Goal: Information Seeking & Learning: Learn about a topic

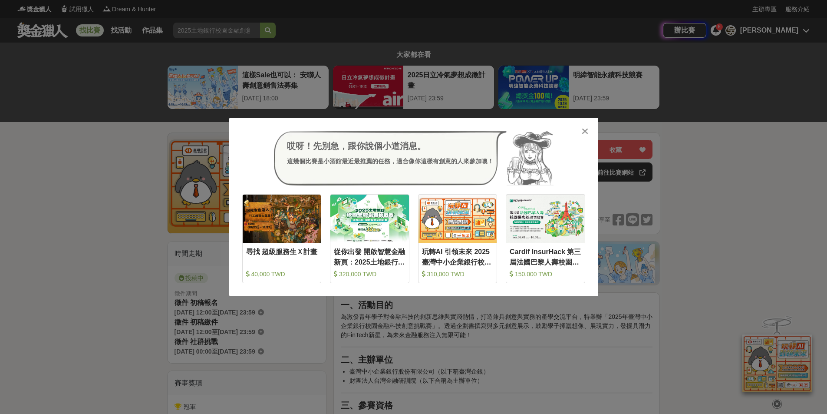
click at [766, 208] on div "哎呀！先別急，跟你說個小道消息。 這幾個比賽是小酒館最近最推薦的任務，適合像你這樣有創意的人來參加噢！ 收藏 尋找 超級服務生Ｘ計畫 40,000 TWD 收…" at bounding box center [413, 207] width 827 height 414
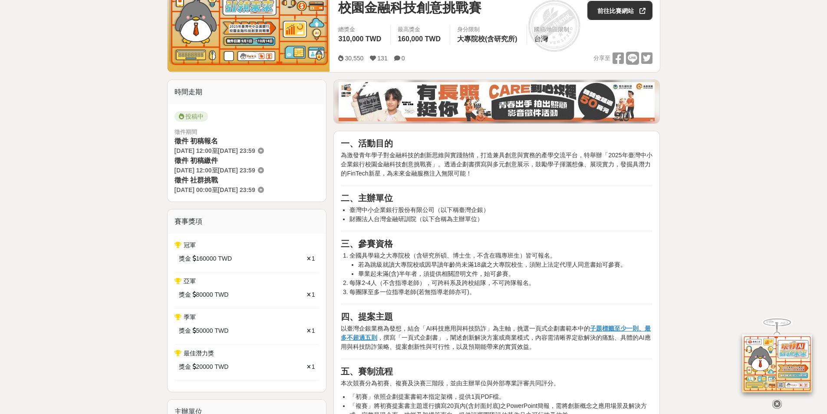
scroll to position [217, 0]
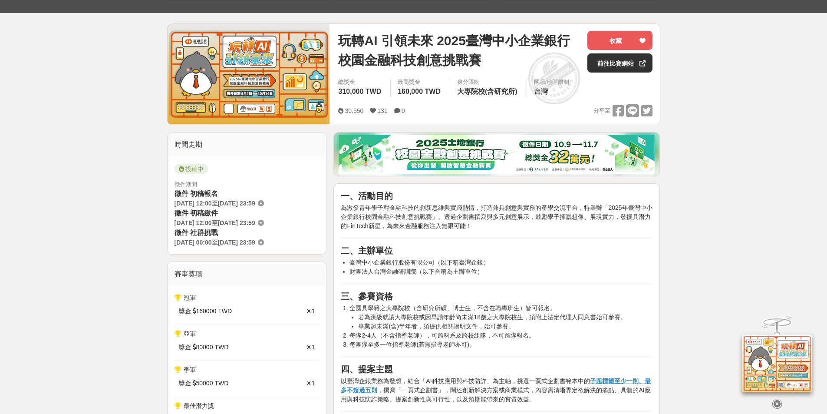
scroll to position [130, 0]
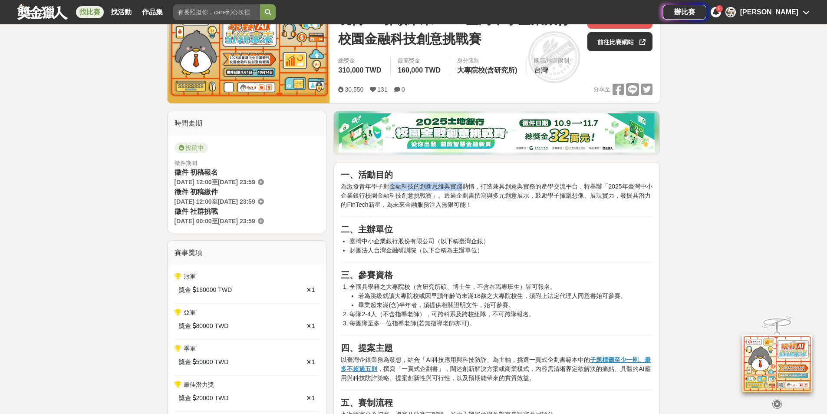
drag, startPoint x: 391, startPoint y: 185, endPoint x: 471, endPoint y: 187, distance: 80.3
click at [466, 187] on p "為激發青年學子對金融科技的創新思維與實踐熱情，打造兼具創意與實務的產學交流平台，特舉辦「2025年臺灣中小企業銀行校園金融科技創意挑戰賽」。透過企劃書撰寫與多…" at bounding box center [497, 195] width 312 height 27
click at [474, 187] on p "為激發青年學子對金融科技的創新思維與實踐熱情，打造兼具創意與實務的產學交流平台，特舉辦「2025年臺灣中小企業銀行校園金融科技創意挑戰賽」。透過企劃書撰寫與多…" at bounding box center [497, 195] width 312 height 27
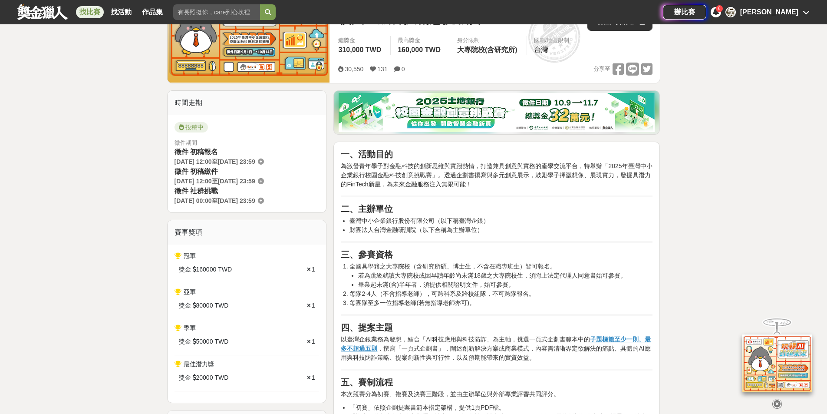
scroll to position [217, 0]
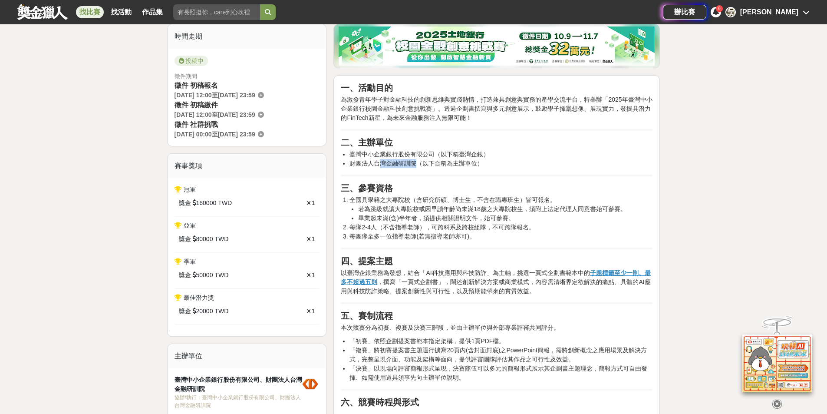
drag, startPoint x: 383, startPoint y: 158, endPoint x: 419, endPoint y: 161, distance: 36.5
click at [419, 161] on li "財團法人台灣金融研訓院（以下合稱為主辦單位）" at bounding box center [500, 163] width 303 height 9
click at [422, 166] on li "財團法人台灣金融研訓院（以下合稱為主辦單位）" at bounding box center [500, 163] width 303 height 9
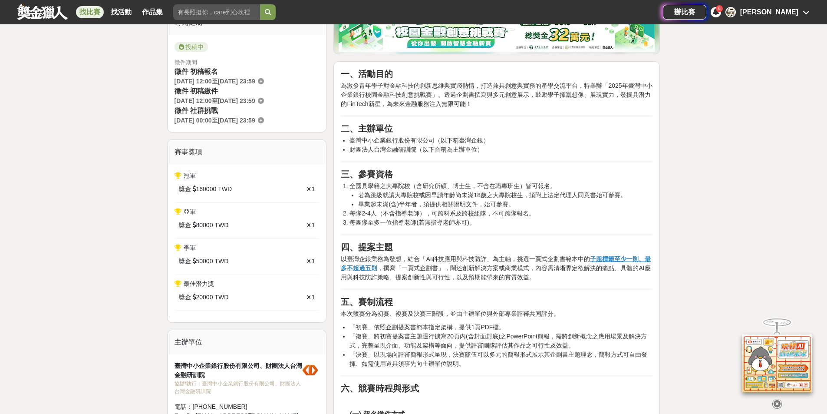
scroll to position [260, 0]
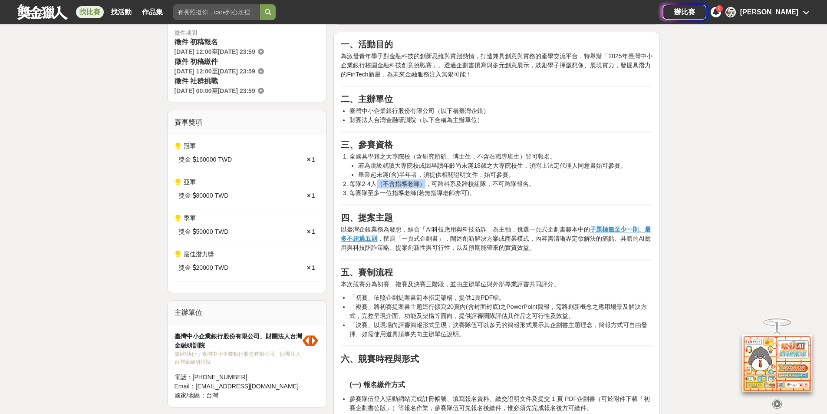
drag, startPoint x: 421, startPoint y: 181, endPoint x: 378, endPoint y: 182, distance: 42.5
click at [378, 182] on li "每隊2-4人（不含指導老師），可跨科系及跨校組隊，不可跨隊報名。" at bounding box center [500, 183] width 303 height 9
drag, startPoint x: 385, startPoint y: 192, endPoint x: 417, endPoint y: 196, distance: 31.9
click at [417, 196] on li "每團隊至多一位指導老師(若無指導老師亦可)。" at bounding box center [500, 192] width 303 height 9
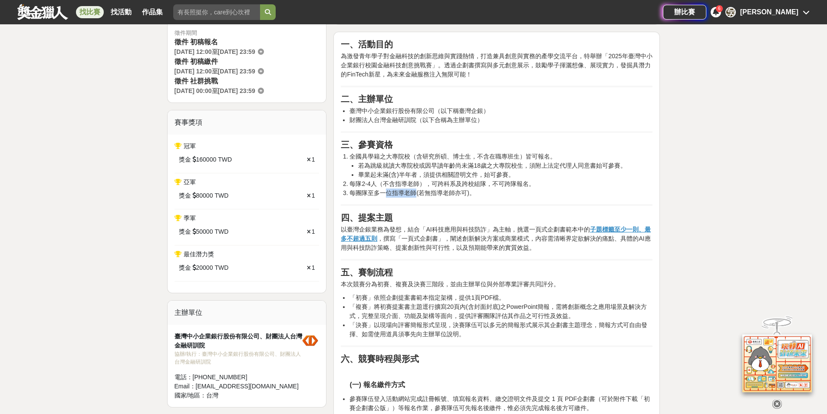
click at [417, 196] on li "每團隊至多一位指導老師(若無指導老師亦可)。" at bounding box center [500, 192] width 303 height 9
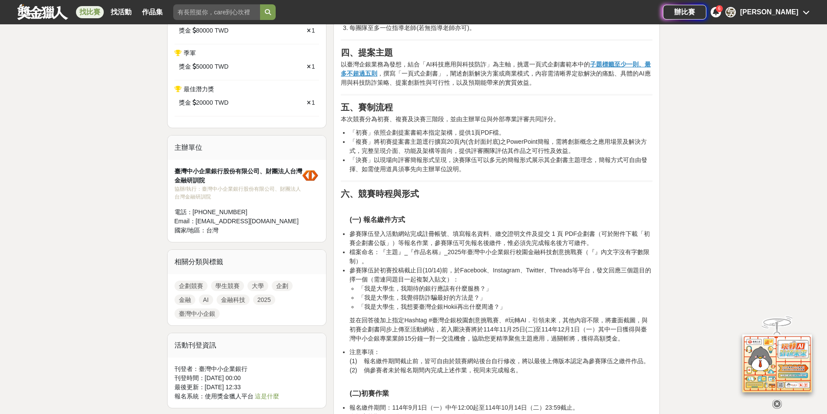
scroll to position [521, 0]
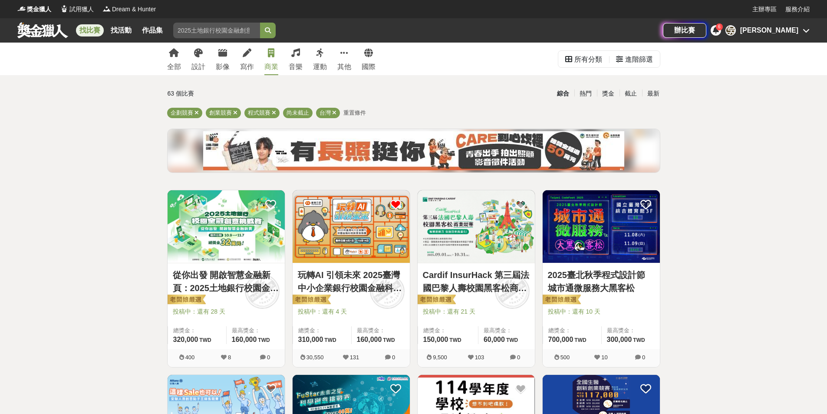
click at [393, 205] on icon at bounding box center [395, 204] width 11 height 11
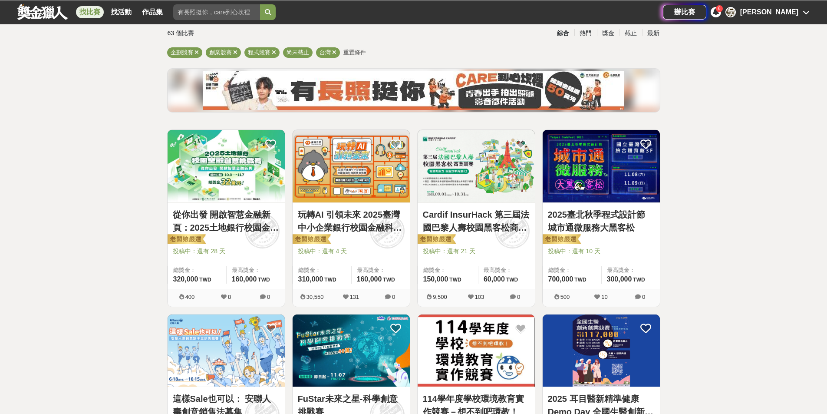
scroll to position [130, 0]
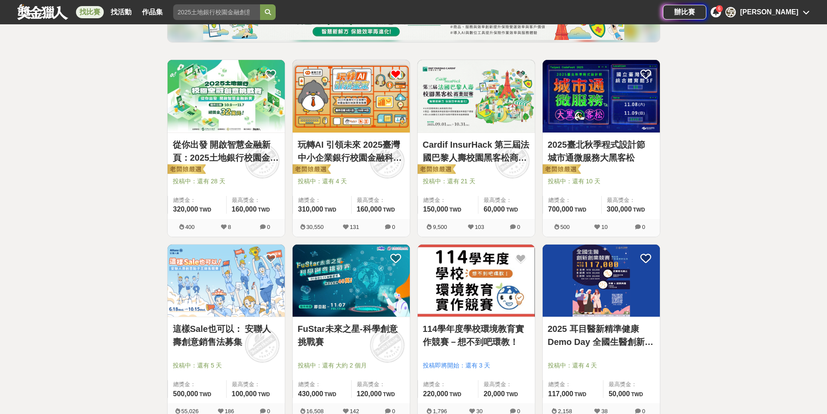
click at [493, 162] on link "Cardif InsurHack 第三屆法國巴黎人壽校園黑客松商業競賽" at bounding box center [476, 151] width 107 height 26
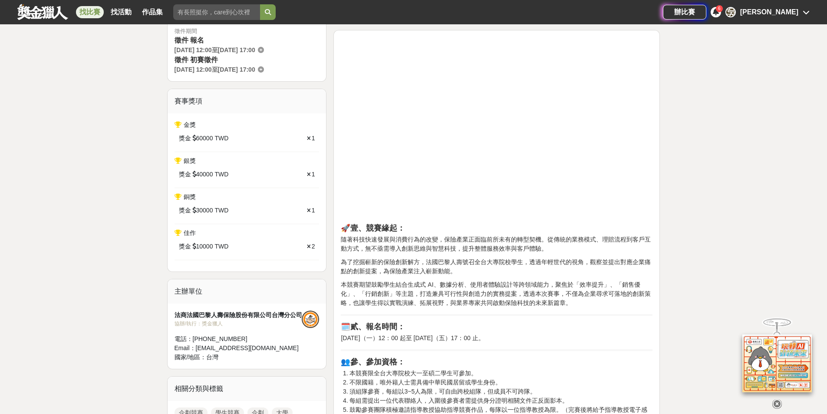
scroll to position [304, 0]
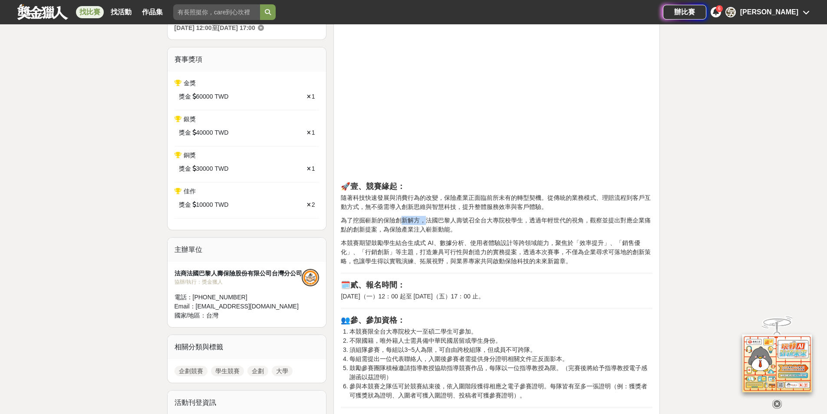
drag, startPoint x: 401, startPoint y: 220, endPoint x: 425, endPoint y: 219, distance: 23.4
click at [425, 219] on p "為了挖掘嶄新的保險創新解方，法國巴黎人壽號召全台大專院校學生，透過年輕世代的視角，觀察並提出對應企業痛點的創新提案，為保險產業注入嶄新動能。" at bounding box center [497, 225] width 312 height 18
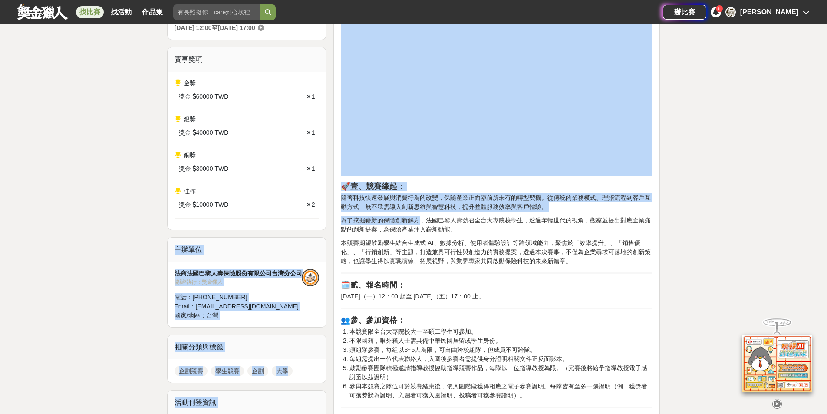
drag, startPoint x: 420, startPoint y: 219, endPoint x: 323, endPoint y: 224, distance: 97.4
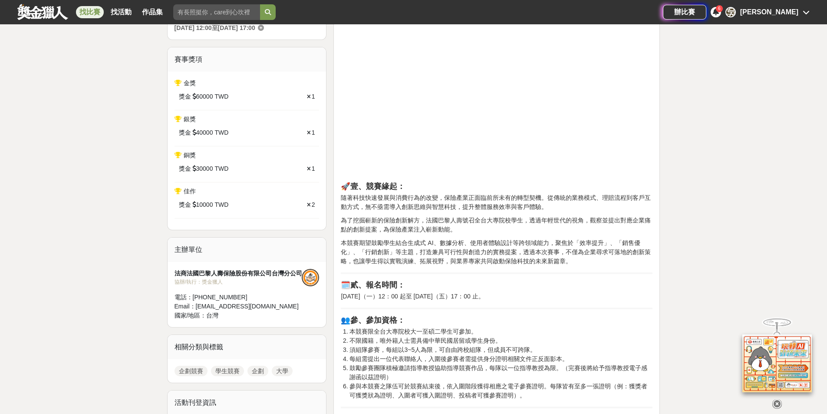
click at [424, 224] on p "為了挖掘嶄新的保險創新解方，法國巴黎人壽號召全台大專院校學生，透過年輕世代的視角，觀察並提出對應企業痛點的創新提案，為保險產業注入嶄新動能。" at bounding box center [497, 225] width 312 height 18
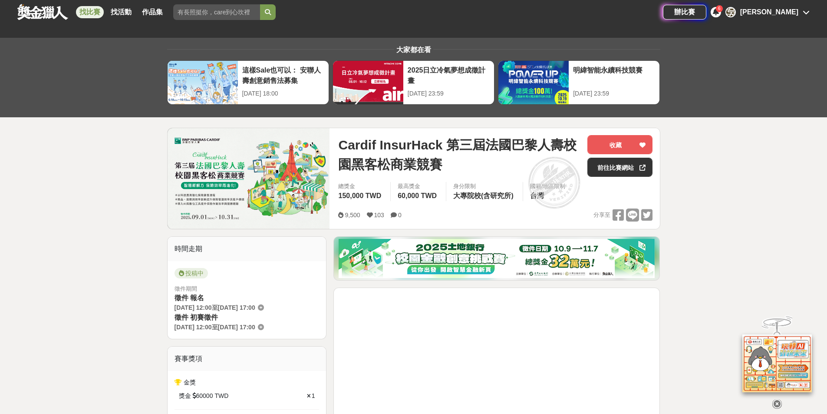
scroll to position [0, 0]
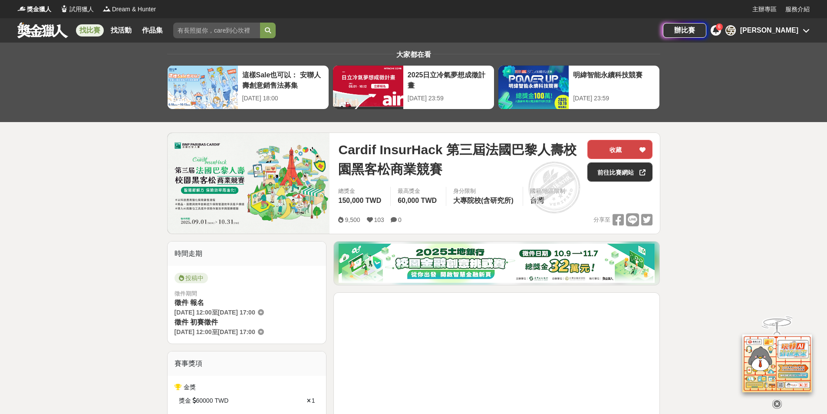
click at [642, 149] on icon at bounding box center [642, 150] width 6 height 6
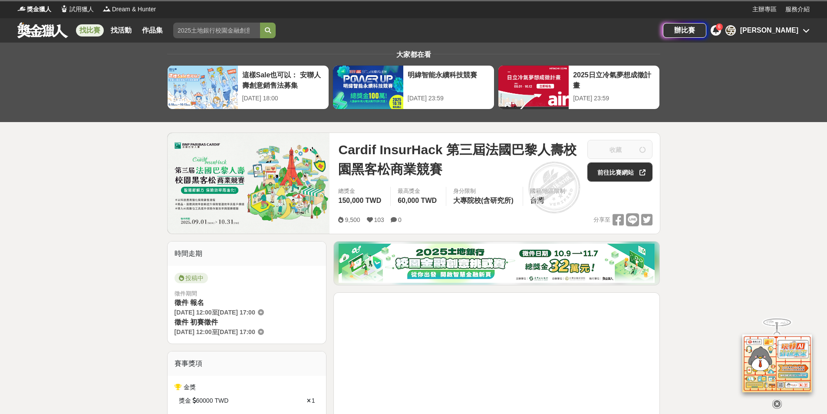
click at [786, 33] on div "[PERSON_NAME]" at bounding box center [769, 30] width 58 height 10
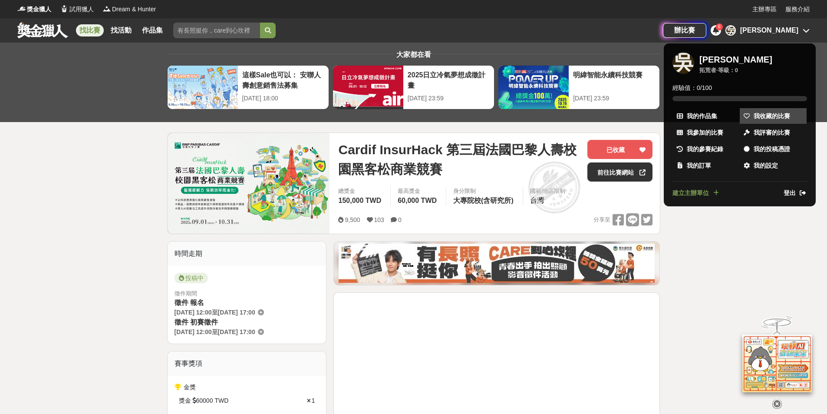
click at [766, 115] on span "我收藏的比賽" at bounding box center [771, 116] width 36 height 9
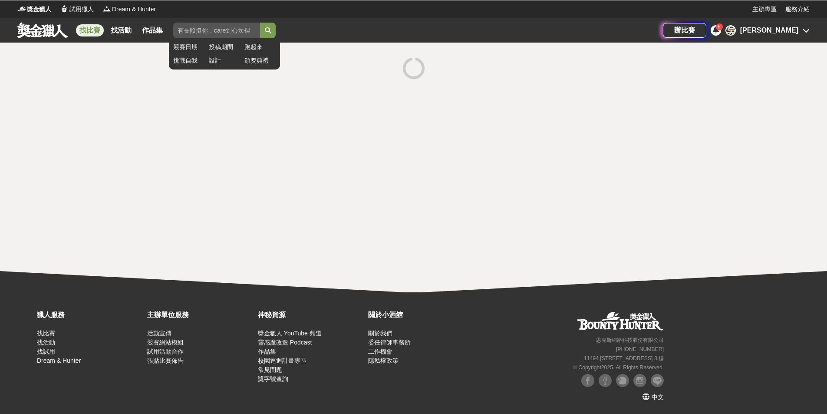
click at [215, 27] on input "search" at bounding box center [216, 31] width 87 height 16
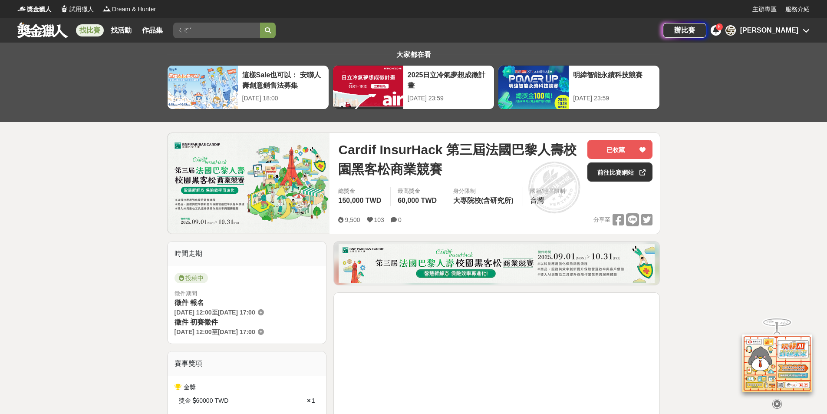
type input "ㄑ"
type input "下棋"
click at [260, 23] on button "submit" at bounding box center [268, 31] width 16 height 16
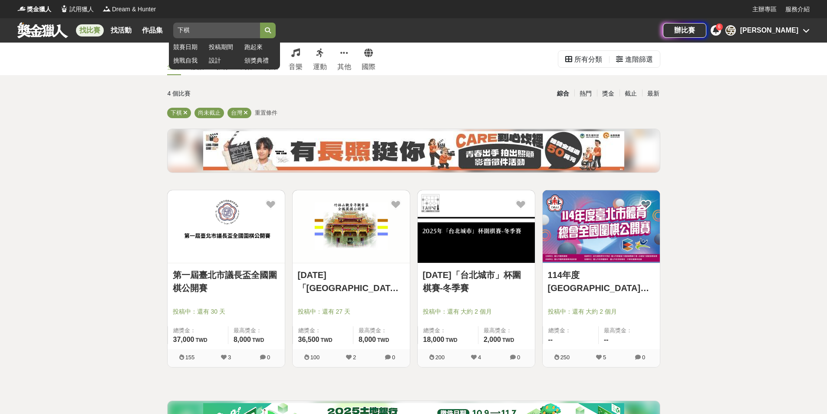
click at [257, 32] on input "下棋" at bounding box center [216, 31] width 87 height 16
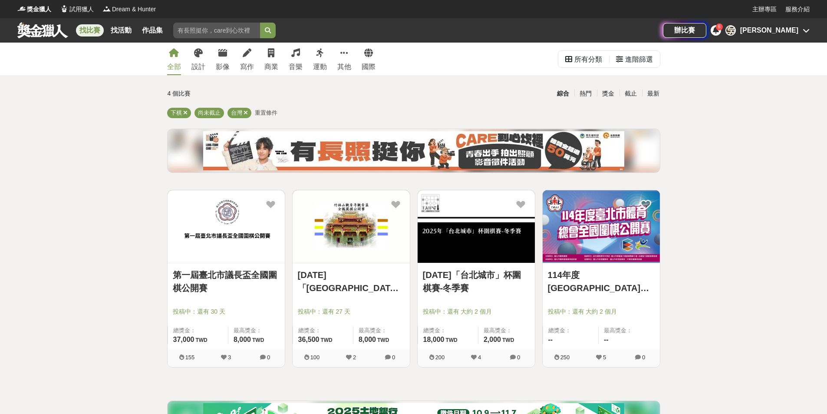
click at [425, 89] on div "綜合 熱門 獎金 截止 最新" at bounding box center [498, 93] width 333 height 15
click at [264, 58] on link "商業" at bounding box center [271, 59] width 14 height 33
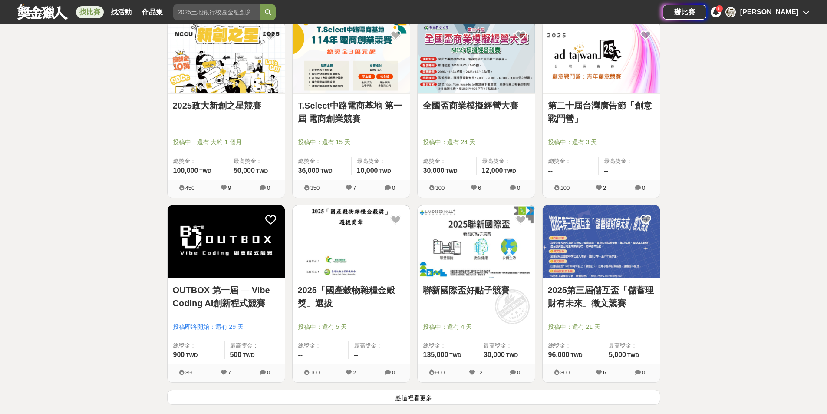
scroll to position [955, 0]
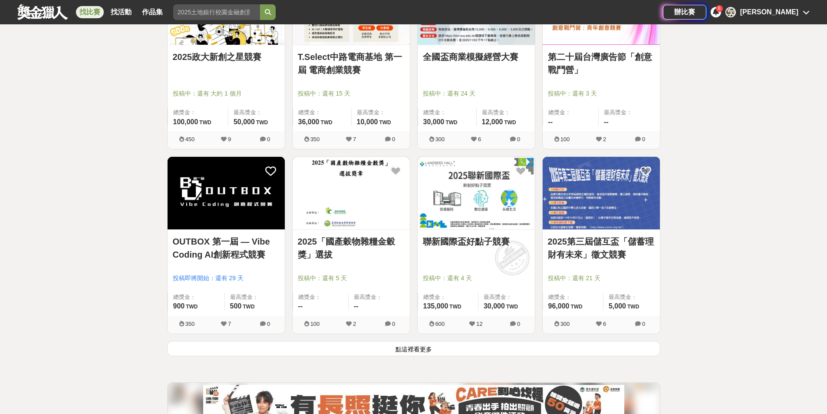
click at [353, 245] on link "2025「國產穀物雜糧金穀獎」選拔" at bounding box center [351, 248] width 107 height 26
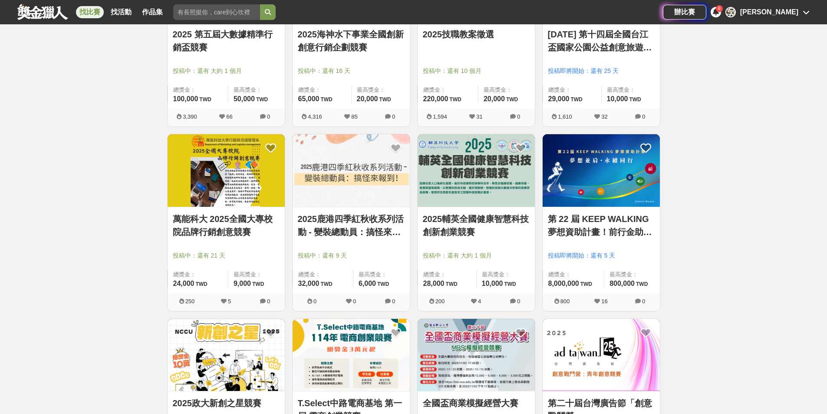
scroll to position [608, 0]
